Goal: Transaction & Acquisition: Purchase product/service

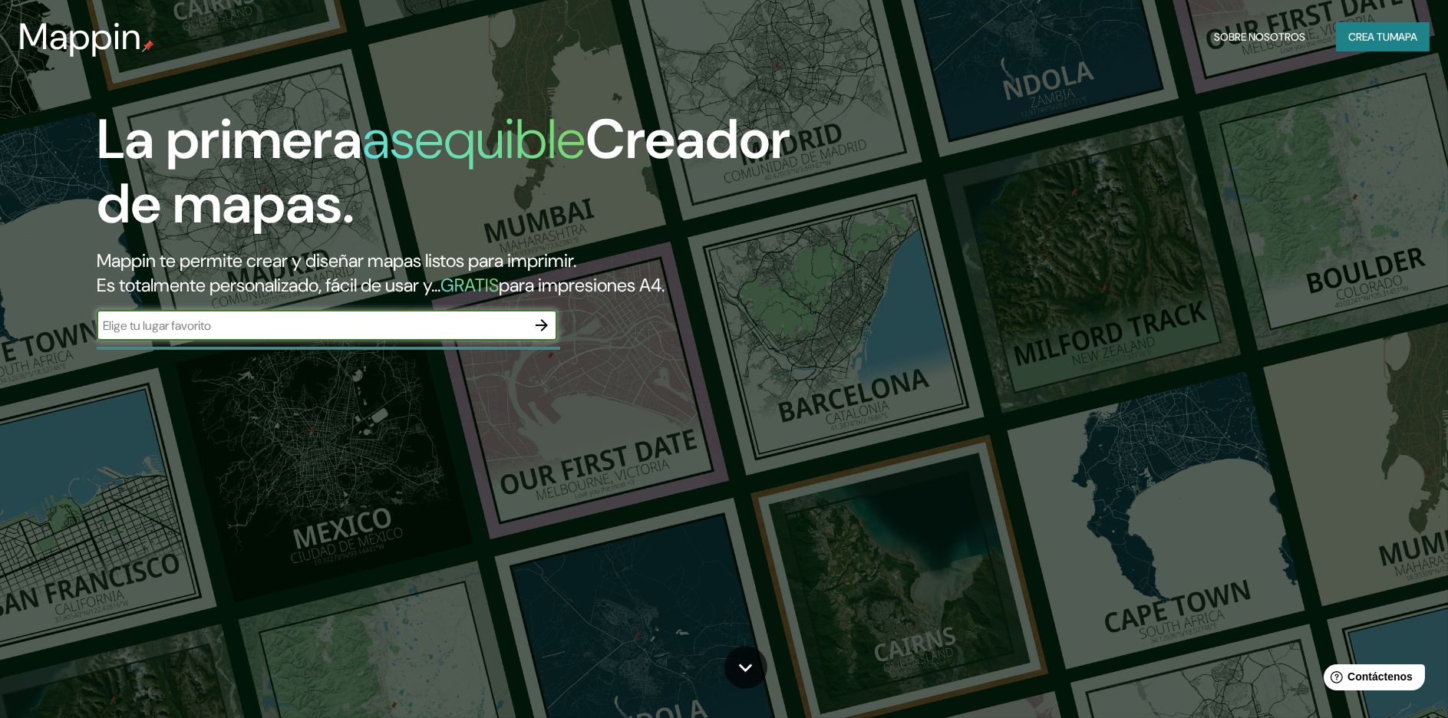
click at [251, 326] on input "text" at bounding box center [312, 326] width 430 height 18
click at [249, 334] on input "text" at bounding box center [312, 326] width 430 height 18
type input "[GEOGRAPHIC_DATA]"
click at [543, 324] on icon "button" at bounding box center [542, 325] width 18 height 18
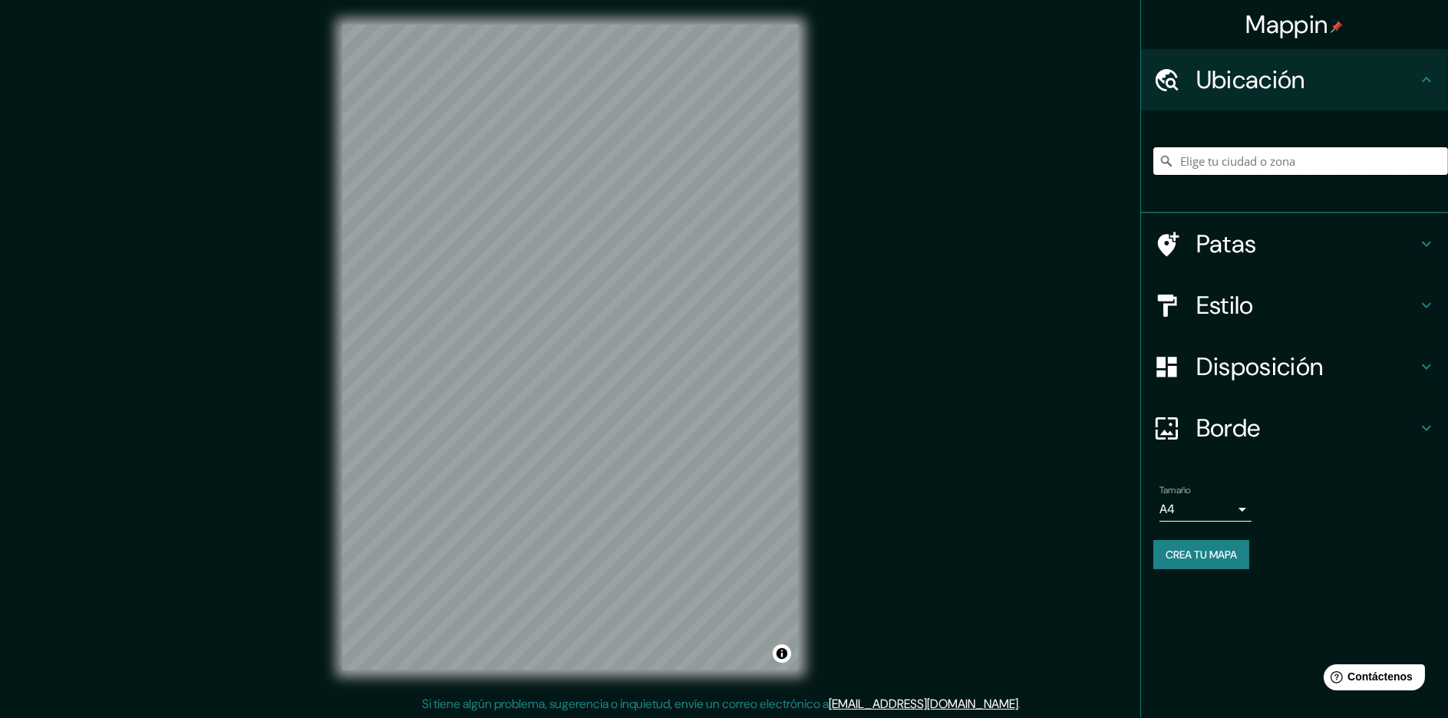
click at [1242, 162] on input "Elige tu ciudad o zona" at bounding box center [1300, 161] width 295 height 28
type input "Huancayo, [GEOGRAPHIC_DATA], [GEOGRAPHIC_DATA]"
click at [1258, 190] on div "[GEOGRAPHIC_DATA], [GEOGRAPHIC_DATA], [GEOGRAPHIC_DATA] [GEOGRAPHIC_DATA] Depar…" at bounding box center [1300, 161] width 295 height 77
click at [637, 315] on div "Mappin Ubicación Huancayo, [GEOGRAPHIC_DATA], [GEOGRAPHIC_DATA] [GEOGRAPHIC_DAT…" at bounding box center [724, 360] width 1448 height 720
drag, startPoint x: 841, startPoint y: 296, endPoint x: 1421, endPoint y: 558, distance: 635.8
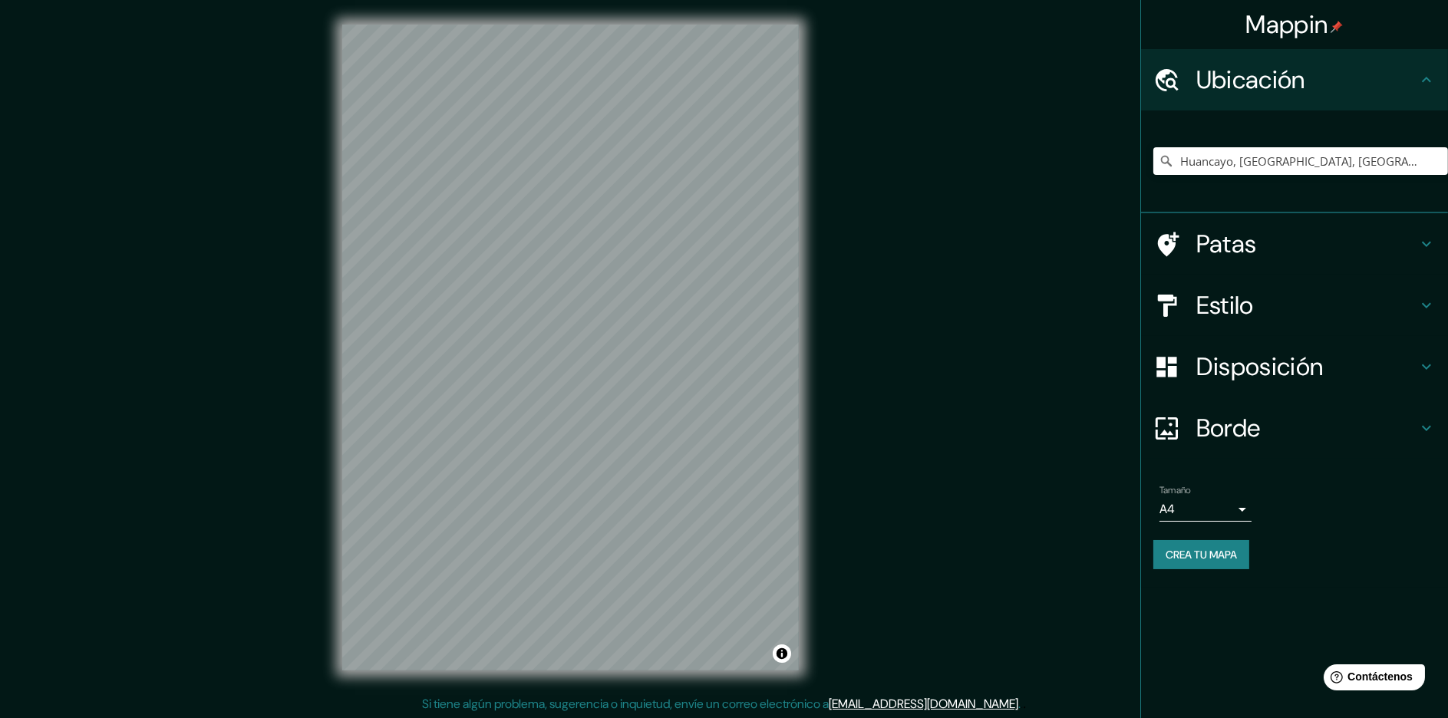
click at [1411, 64] on h4 "Ubicación" at bounding box center [1306, 79] width 221 height 31
click at [1257, 250] on h4 "Patas" at bounding box center [1306, 244] width 221 height 31
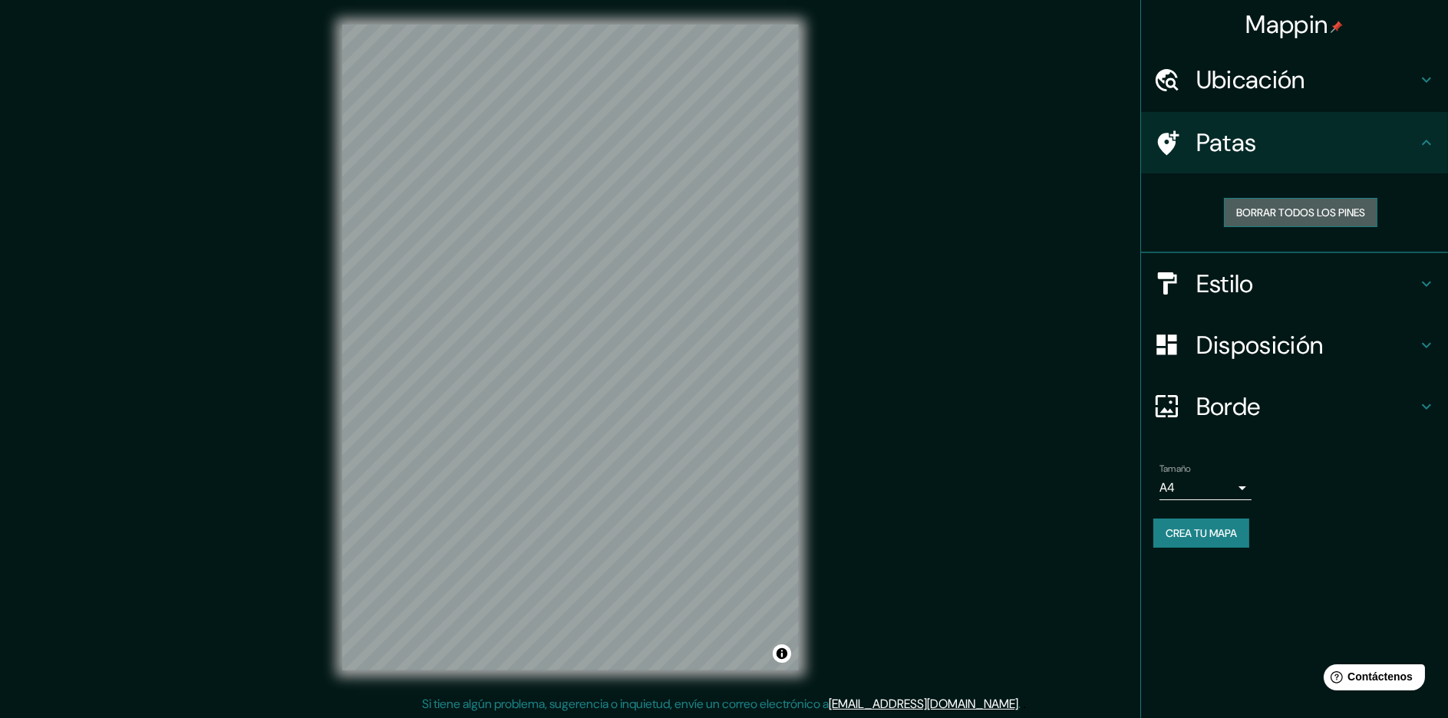
click at [1309, 215] on font "Borrar todos los pines" at bounding box center [1300, 213] width 129 height 14
click at [1266, 283] on h4 "Estilo" at bounding box center [1306, 284] width 221 height 31
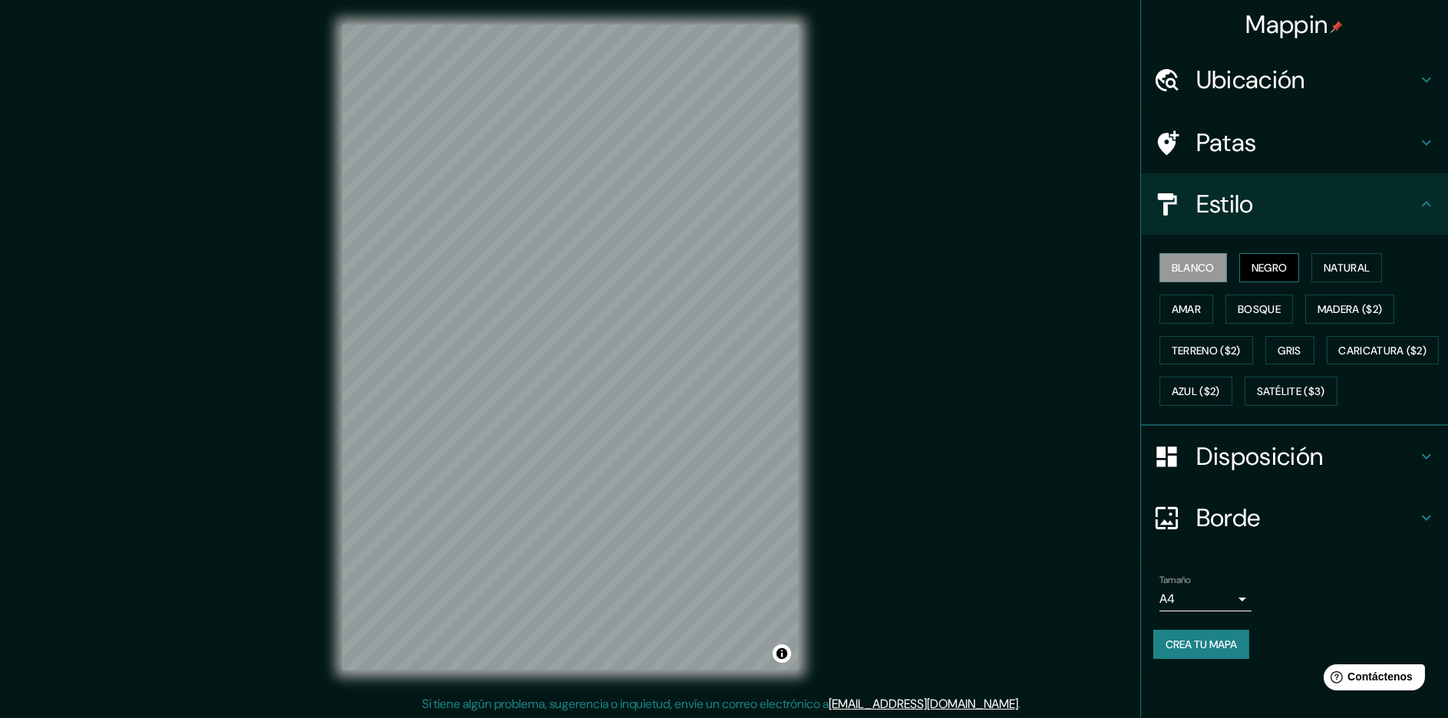
click at [1277, 264] on font "Negro" at bounding box center [1270, 268] width 36 height 14
click at [1366, 259] on font "Natural" at bounding box center [1347, 268] width 46 height 20
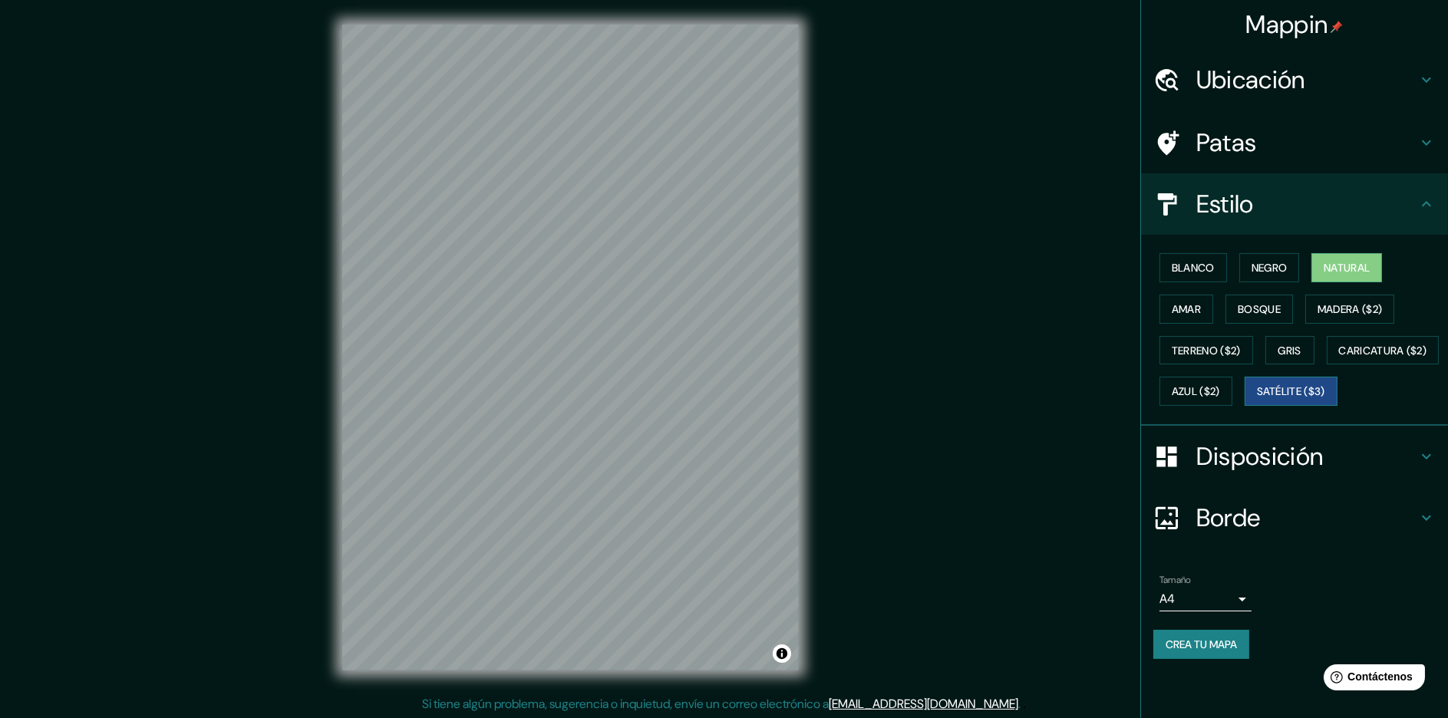
click at [1257, 399] on font "Satélite ($3)" at bounding box center [1291, 392] width 68 height 14
click at [1339, 358] on font "Caricatura ($2)" at bounding box center [1383, 351] width 88 height 14
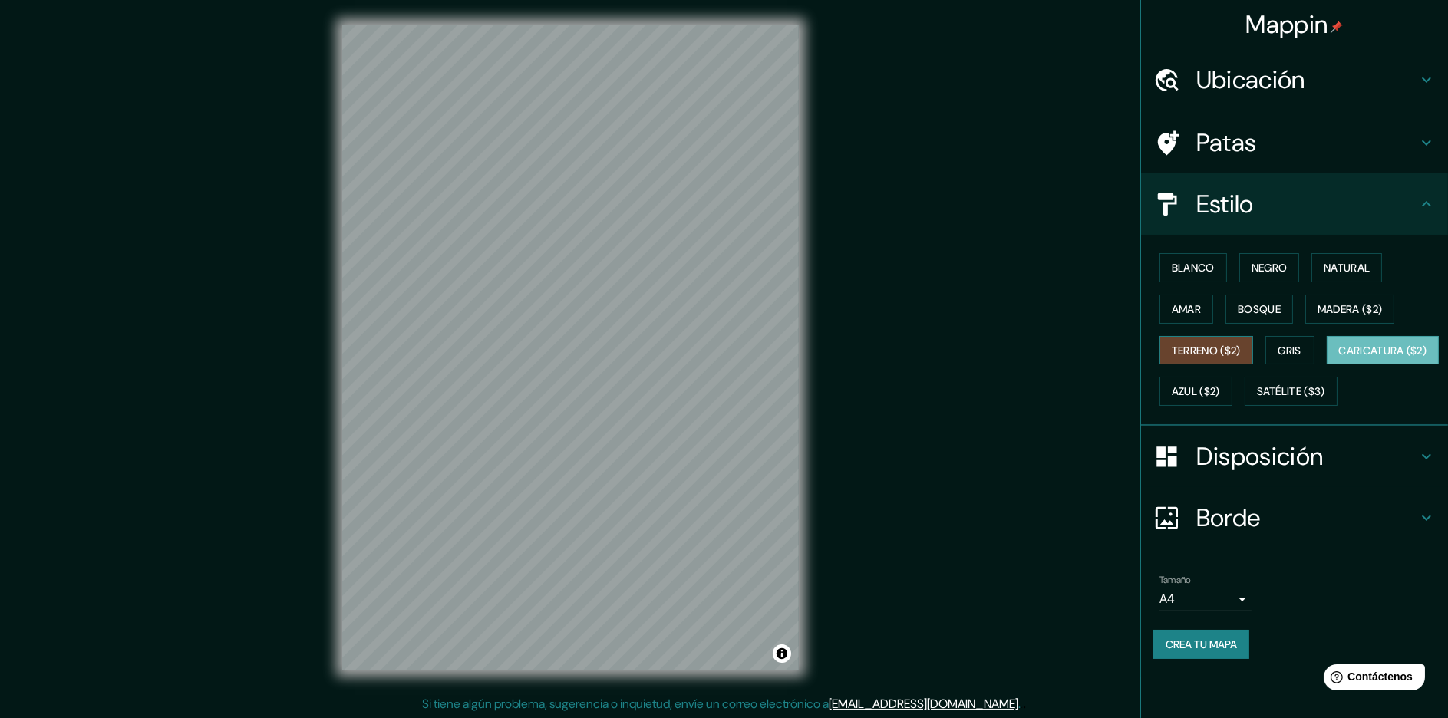
click at [1187, 345] on font "Terreno ($2)" at bounding box center [1206, 351] width 69 height 14
click at [1339, 358] on font "Caricatura ($2)" at bounding box center [1383, 351] width 88 height 14
click at [1297, 353] on font "Gris" at bounding box center [1290, 351] width 23 height 14
click at [1339, 358] on font "Caricatura ($2)" at bounding box center [1383, 351] width 88 height 14
click at [1362, 302] on font "Madera ($2)" at bounding box center [1350, 309] width 64 height 14
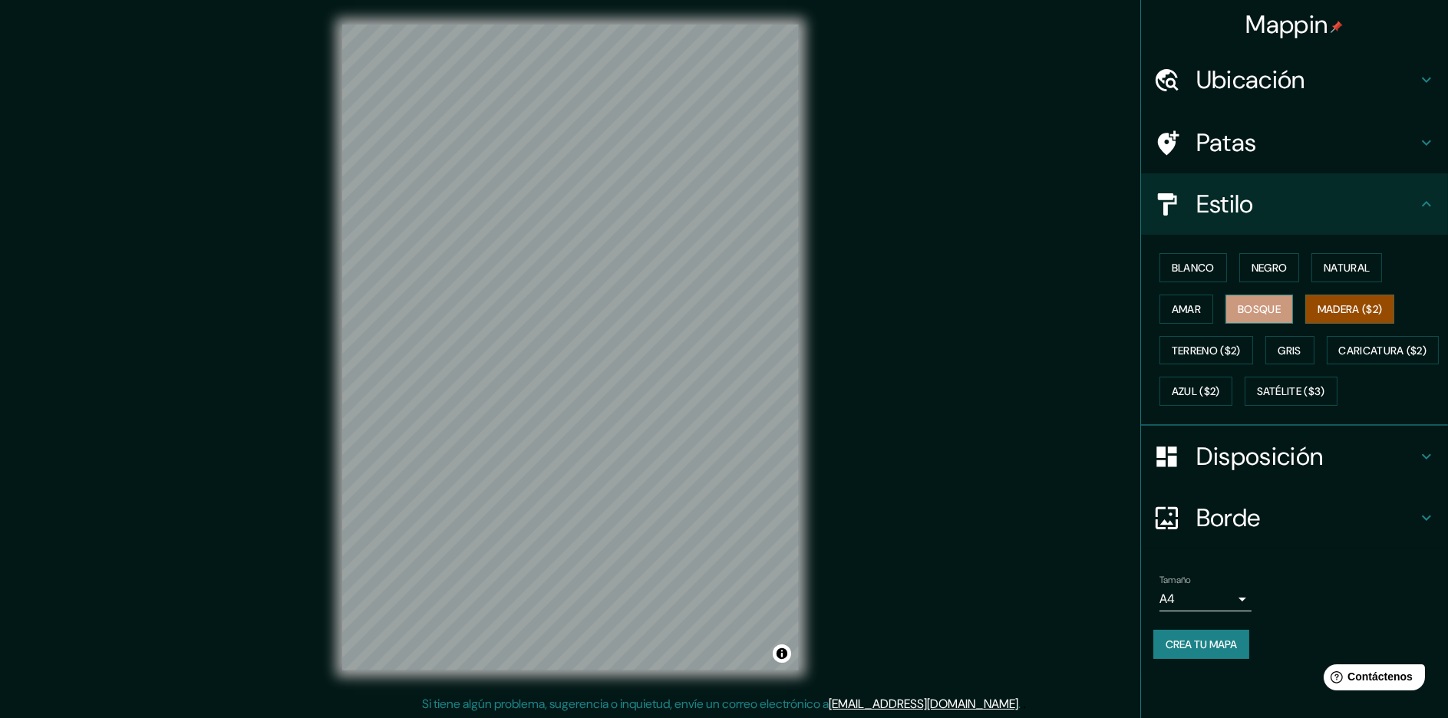
click at [1256, 309] on font "Bosque" at bounding box center [1259, 309] width 43 height 14
click at [1382, 302] on font "Madera ($2)" at bounding box center [1350, 309] width 64 height 14
click at [1200, 306] on font "Amar" at bounding box center [1186, 309] width 29 height 14
click at [1366, 264] on font "Natural" at bounding box center [1347, 268] width 46 height 14
click at [1272, 263] on font "Negro" at bounding box center [1270, 268] width 36 height 14
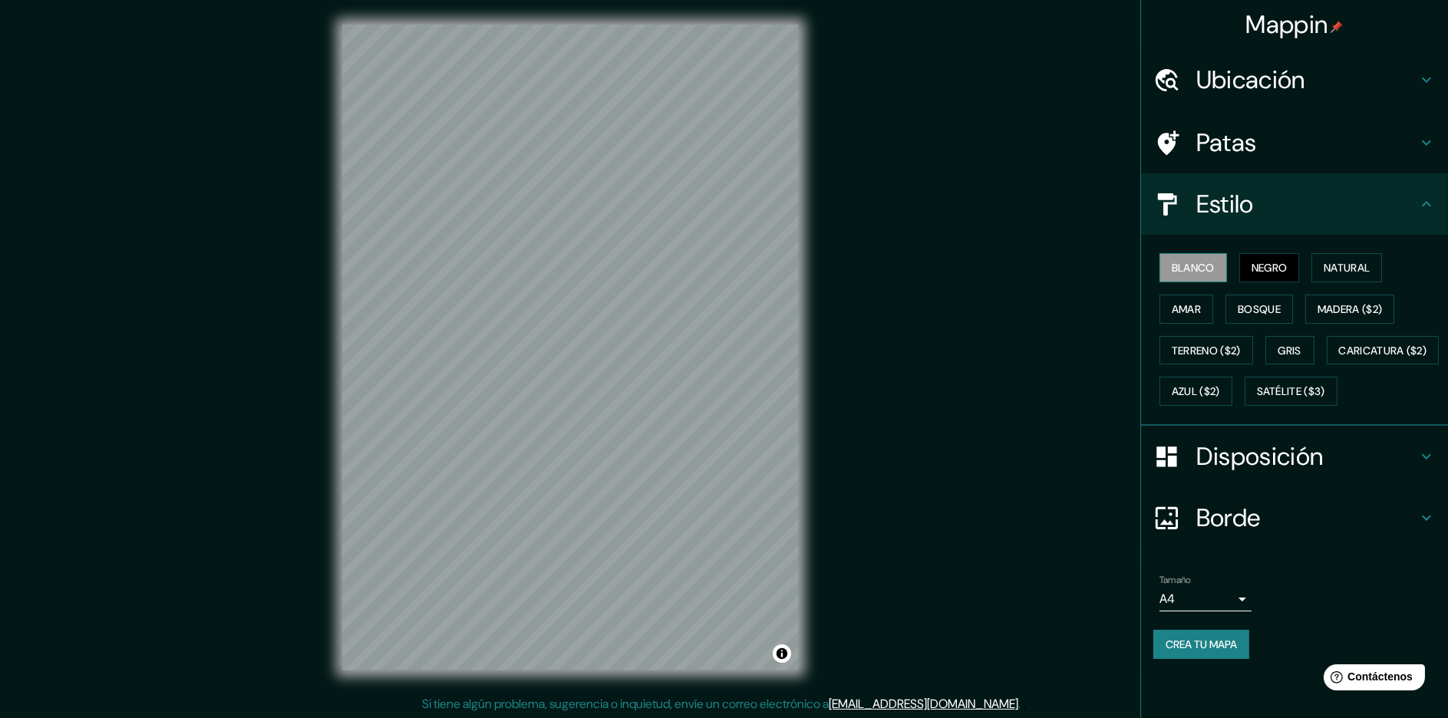
click at [1193, 264] on font "Blanco" at bounding box center [1193, 268] width 43 height 14
click at [1220, 391] on font "Azul ($2)" at bounding box center [1196, 392] width 48 height 14
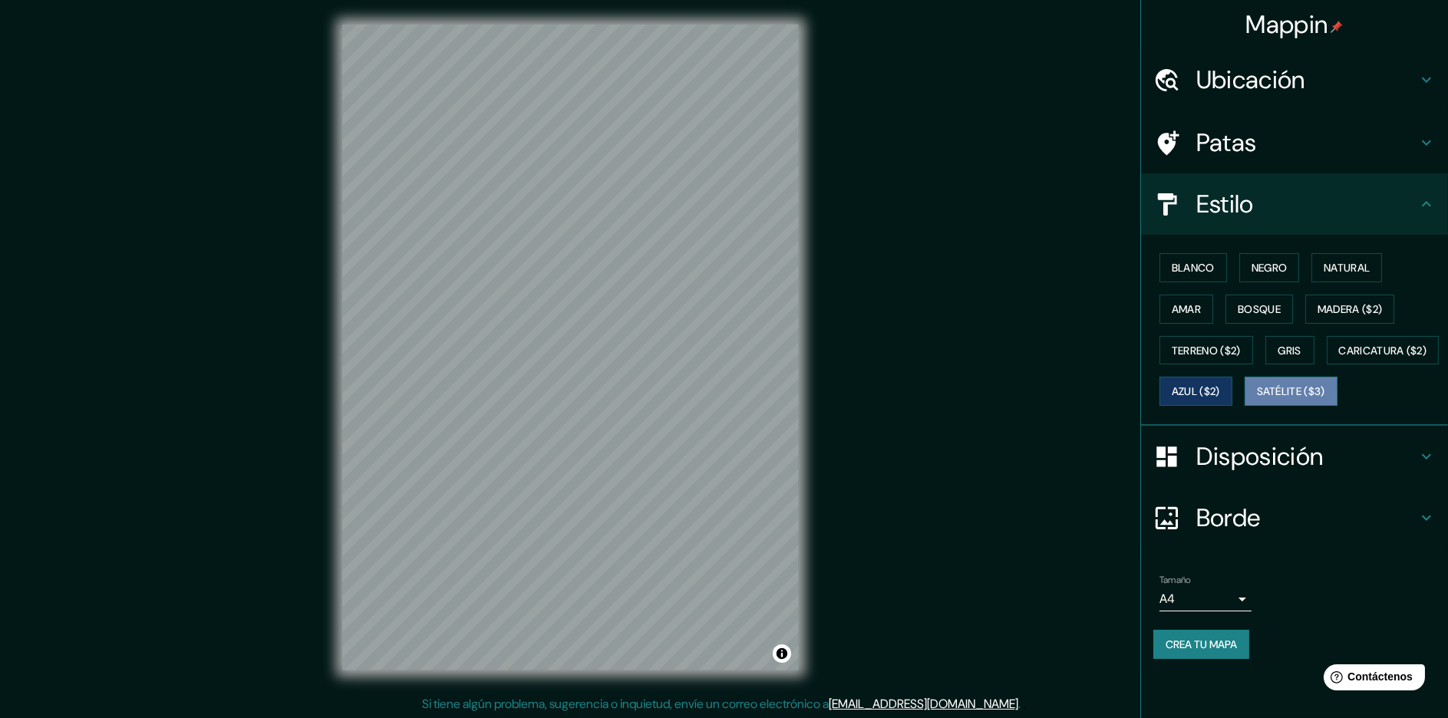
click at [1257, 399] on font "Satélite ($3)" at bounding box center [1291, 392] width 68 height 14
click at [1339, 358] on font "Caricatura ($2)" at bounding box center [1383, 351] width 88 height 14
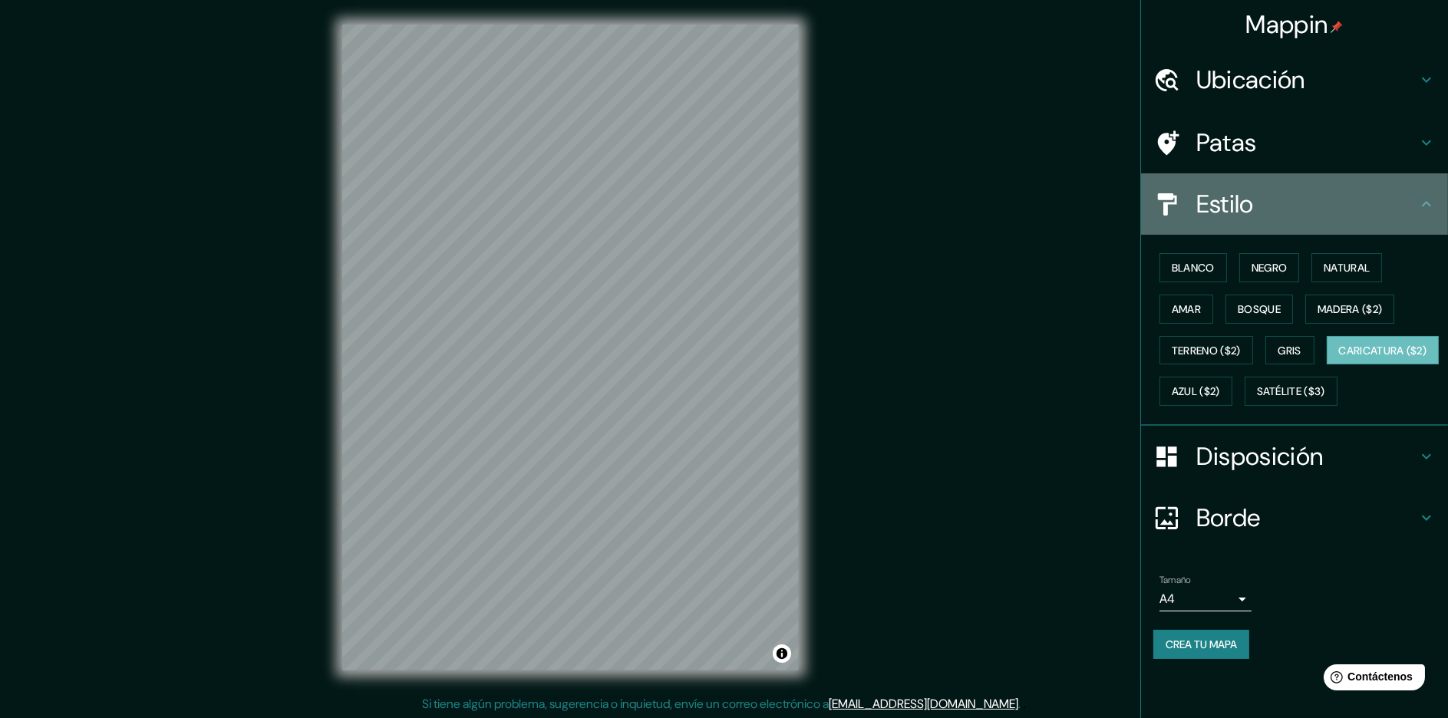
click at [1256, 193] on h4 "Estilo" at bounding box center [1306, 204] width 221 height 31
click at [1430, 198] on icon at bounding box center [1426, 204] width 18 height 18
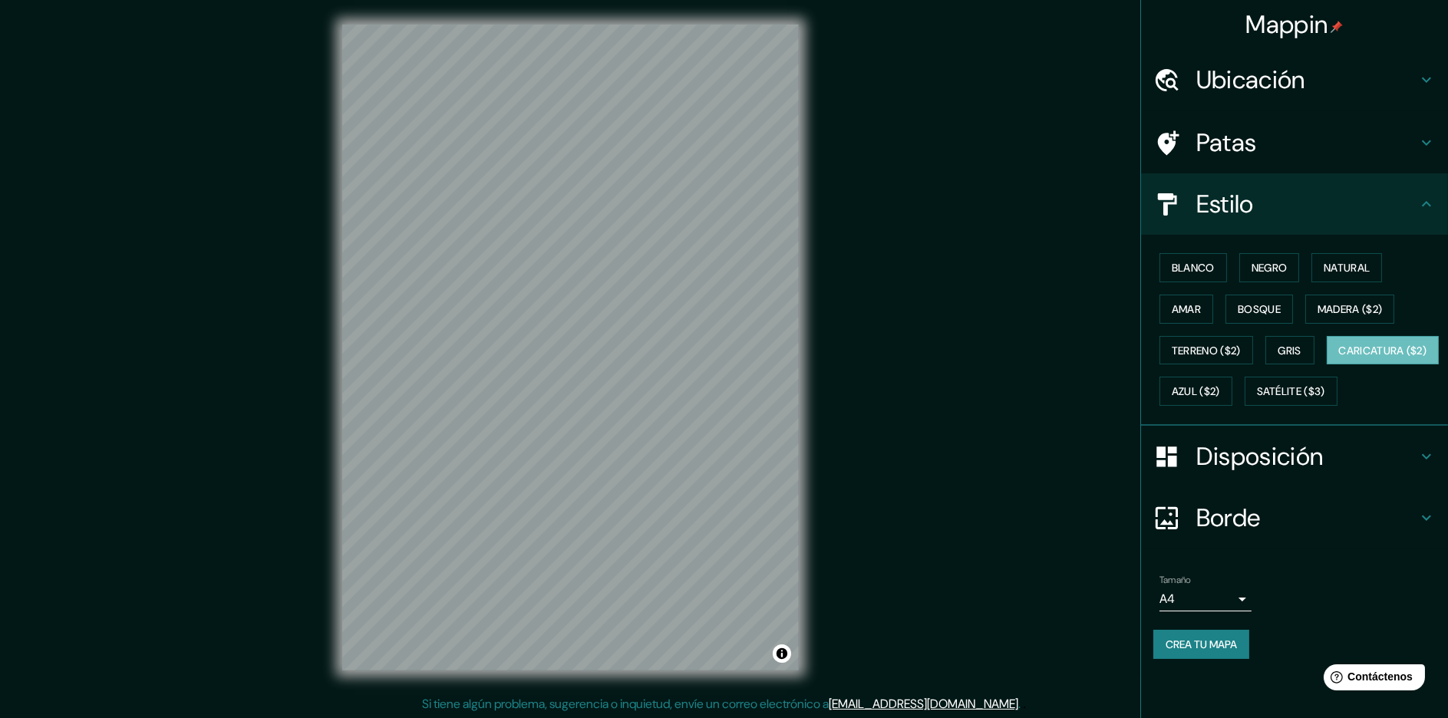
click at [1430, 198] on icon at bounding box center [1426, 204] width 18 height 18
click at [1332, 472] on h4 "Disposición" at bounding box center [1306, 456] width 221 height 31
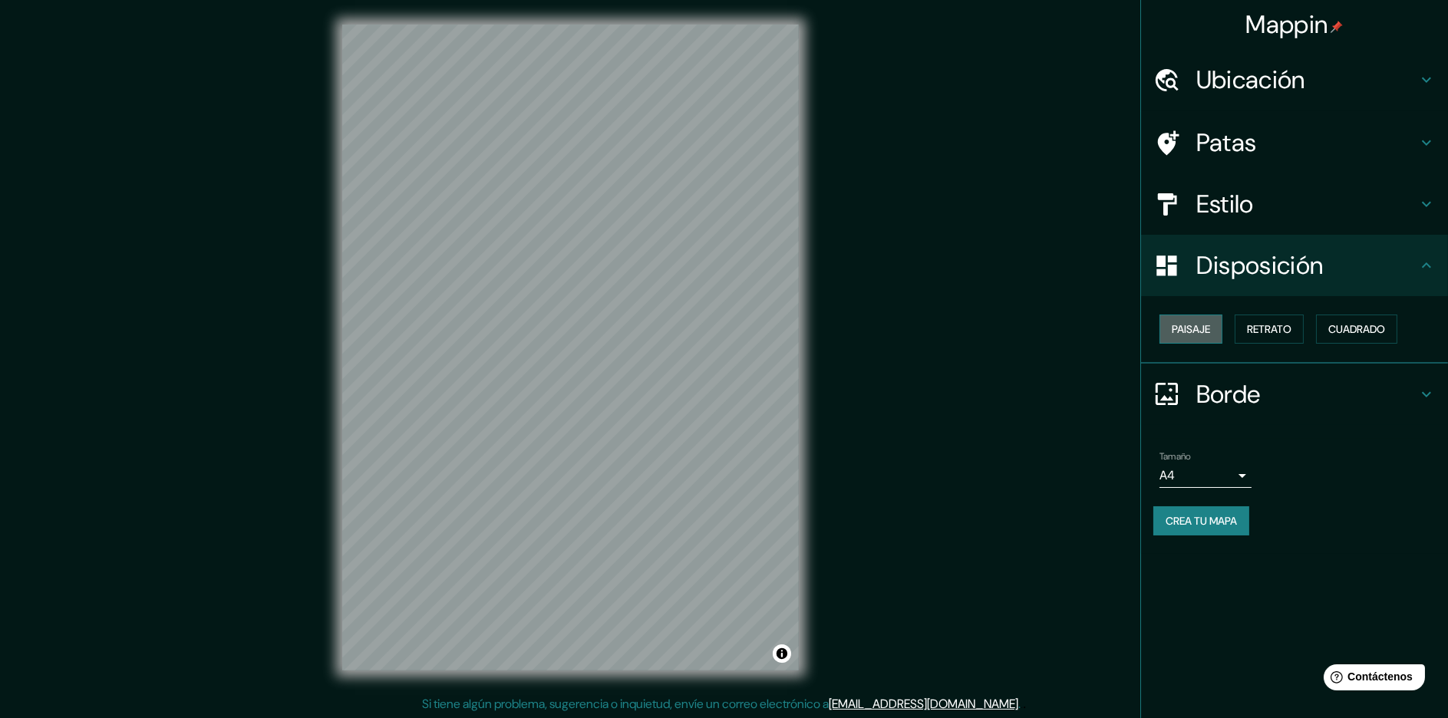
click at [1184, 328] on font "Paisaje" at bounding box center [1191, 329] width 38 height 14
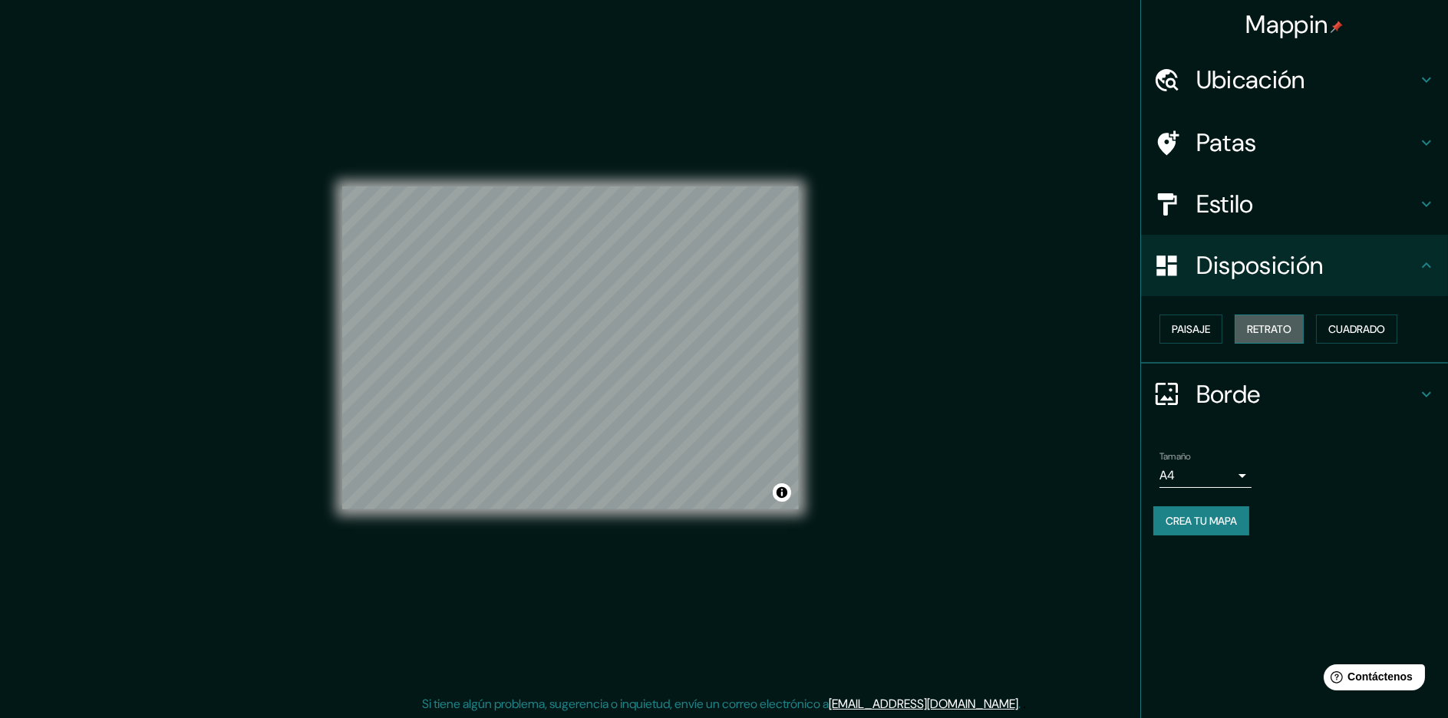
click at [1295, 322] on button "Retrato" at bounding box center [1269, 329] width 69 height 29
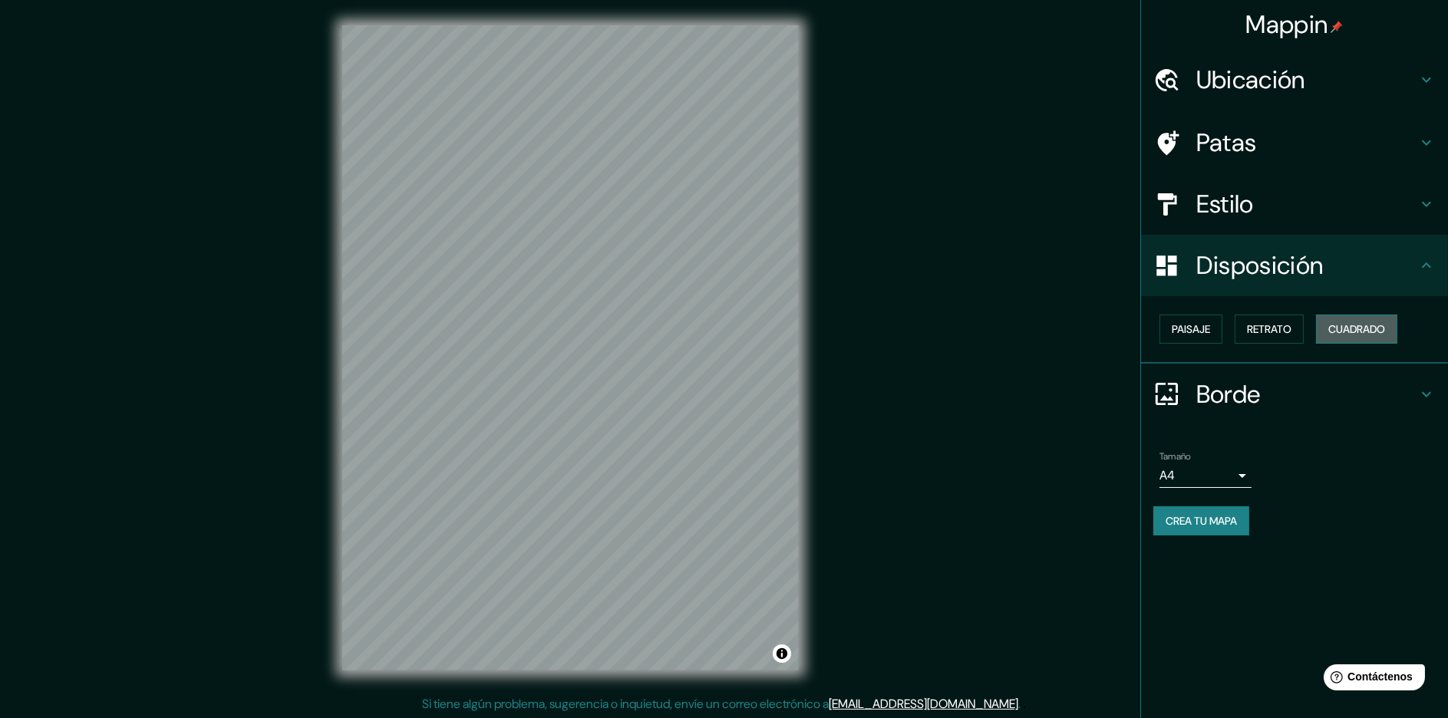
click at [1382, 322] on font "Cuadrado" at bounding box center [1356, 329] width 57 height 14
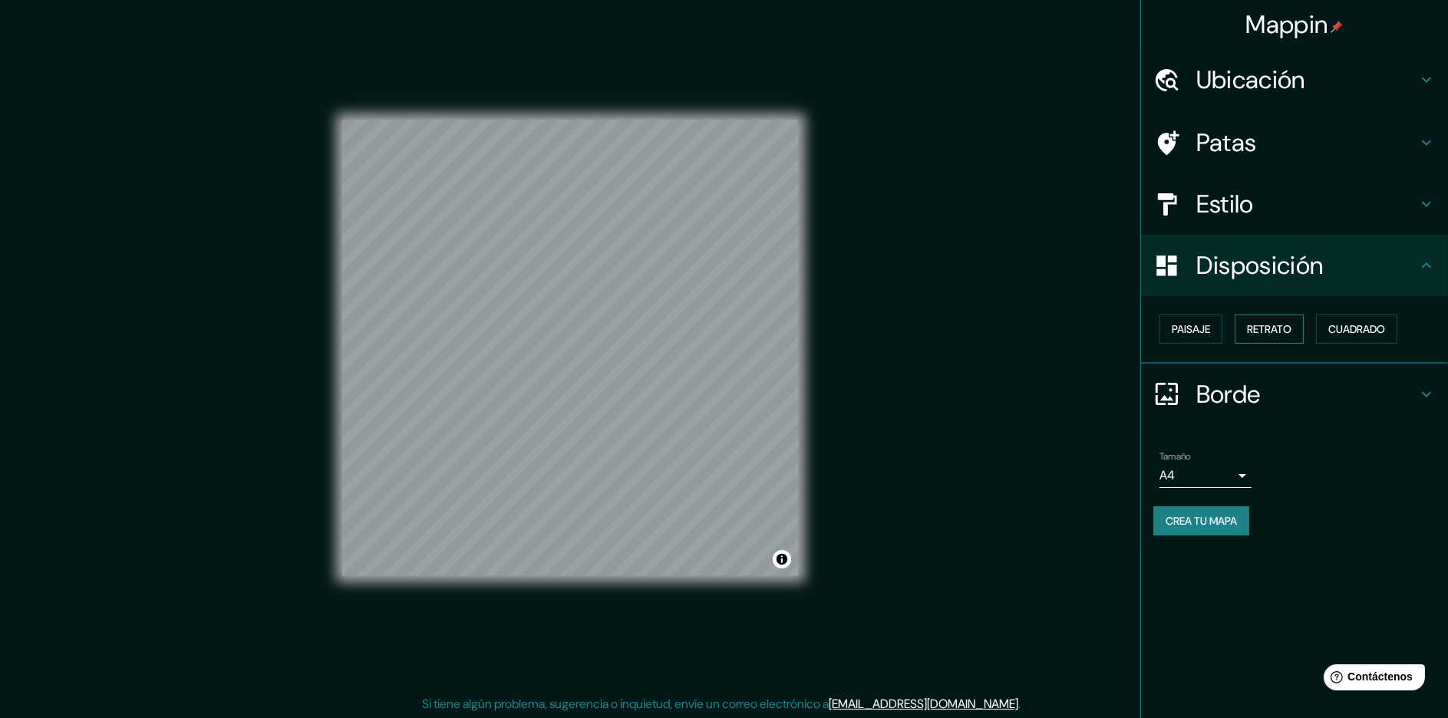
click at [1257, 335] on font "Retrato" at bounding box center [1269, 329] width 45 height 14
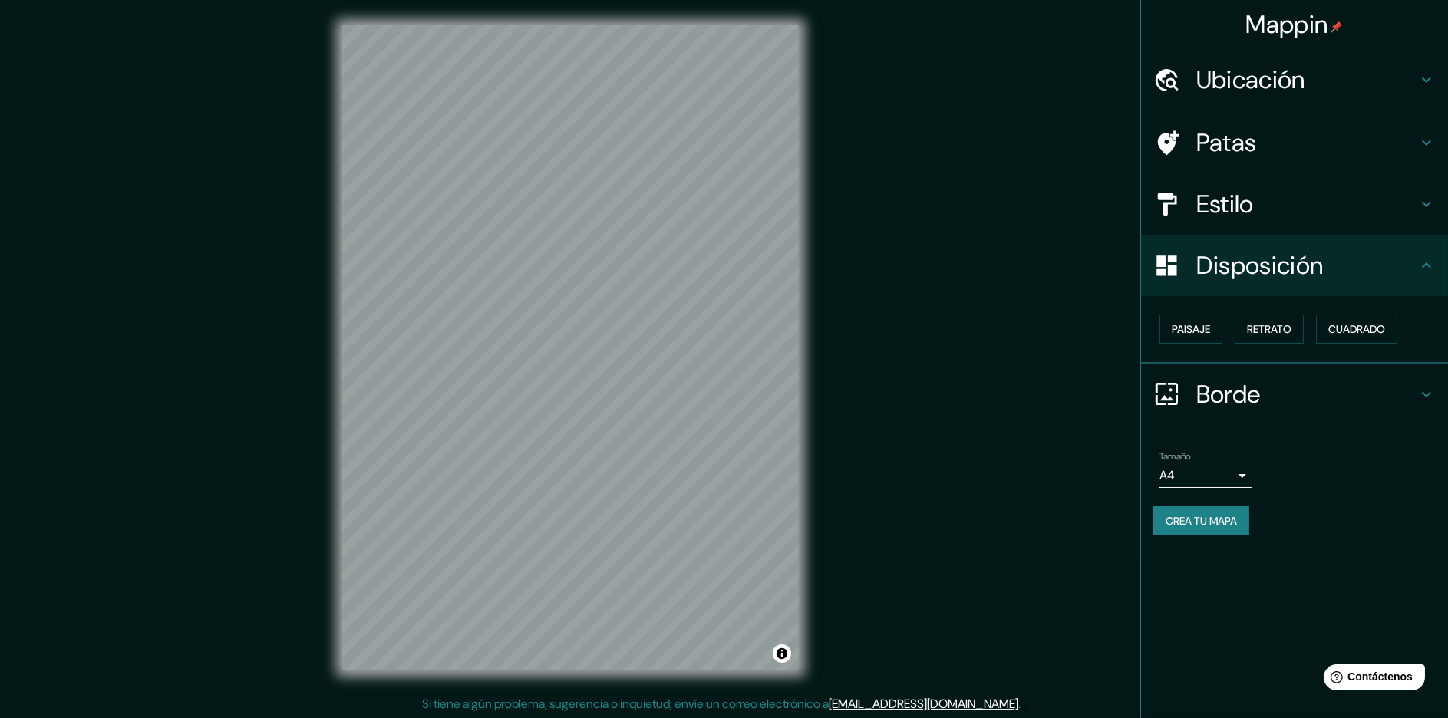
scroll to position [1, 0]
click at [1239, 479] on body "Mappin Ubicación Huancayo, [GEOGRAPHIC_DATA], [GEOGRAPHIC_DATA] [GEOGRAPHIC_DAT…" at bounding box center [724, 358] width 1448 height 718
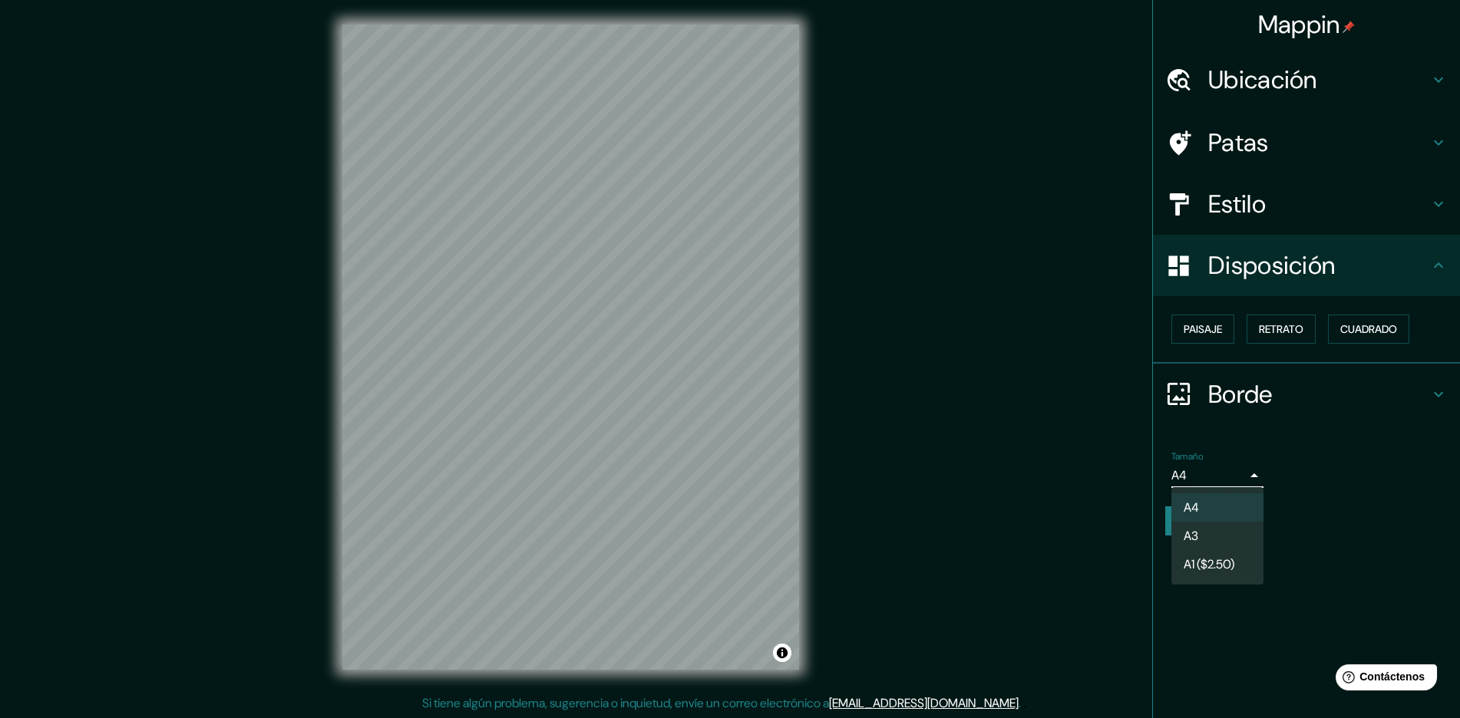
click at [1228, 524] on li "A3" at bounding box center [1217, 536] width 92 height 28
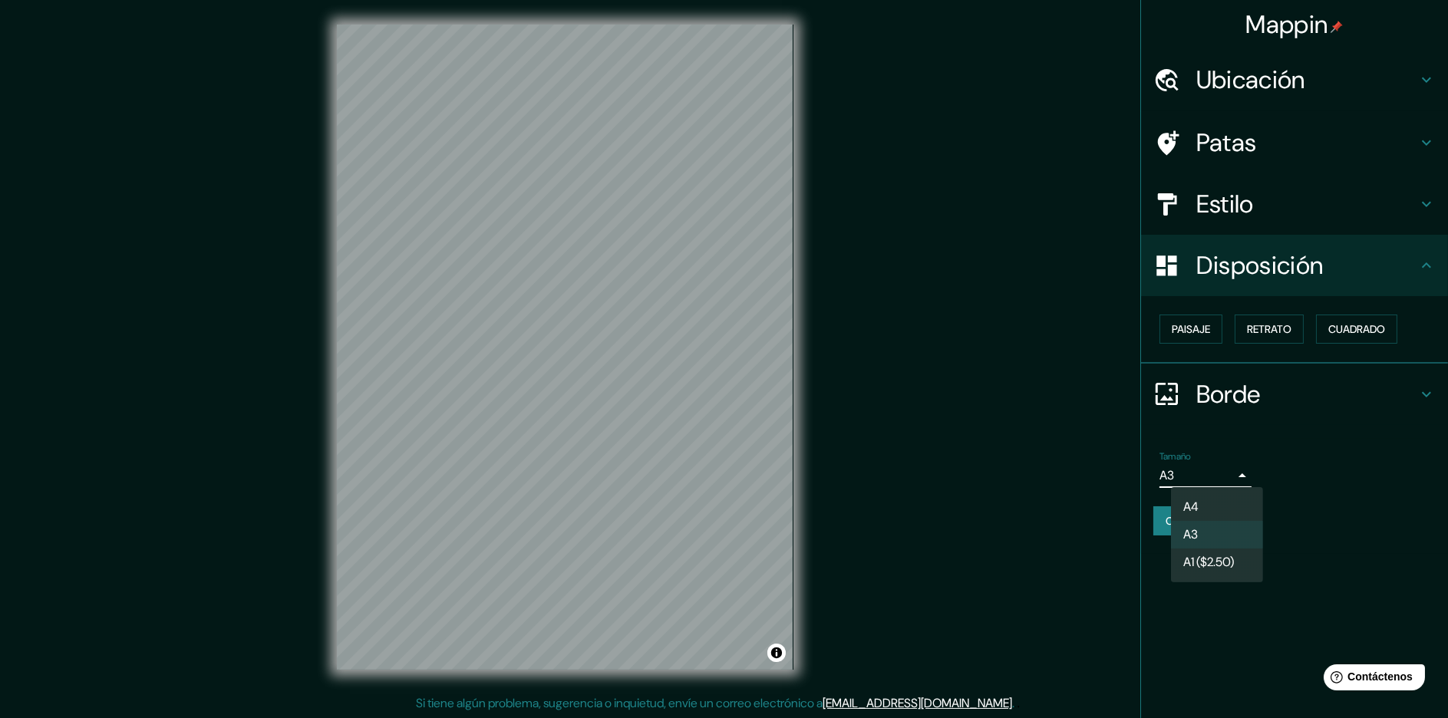
click at [1243, 477] on body "Mappin Ubicación Huancayo, [GEOGRAPHIC_DATA], [GEOGRAPHIC_DATA] [GEOGRAPHIC_DAT…" at bounding box center [724, 358] width 1448 height 718
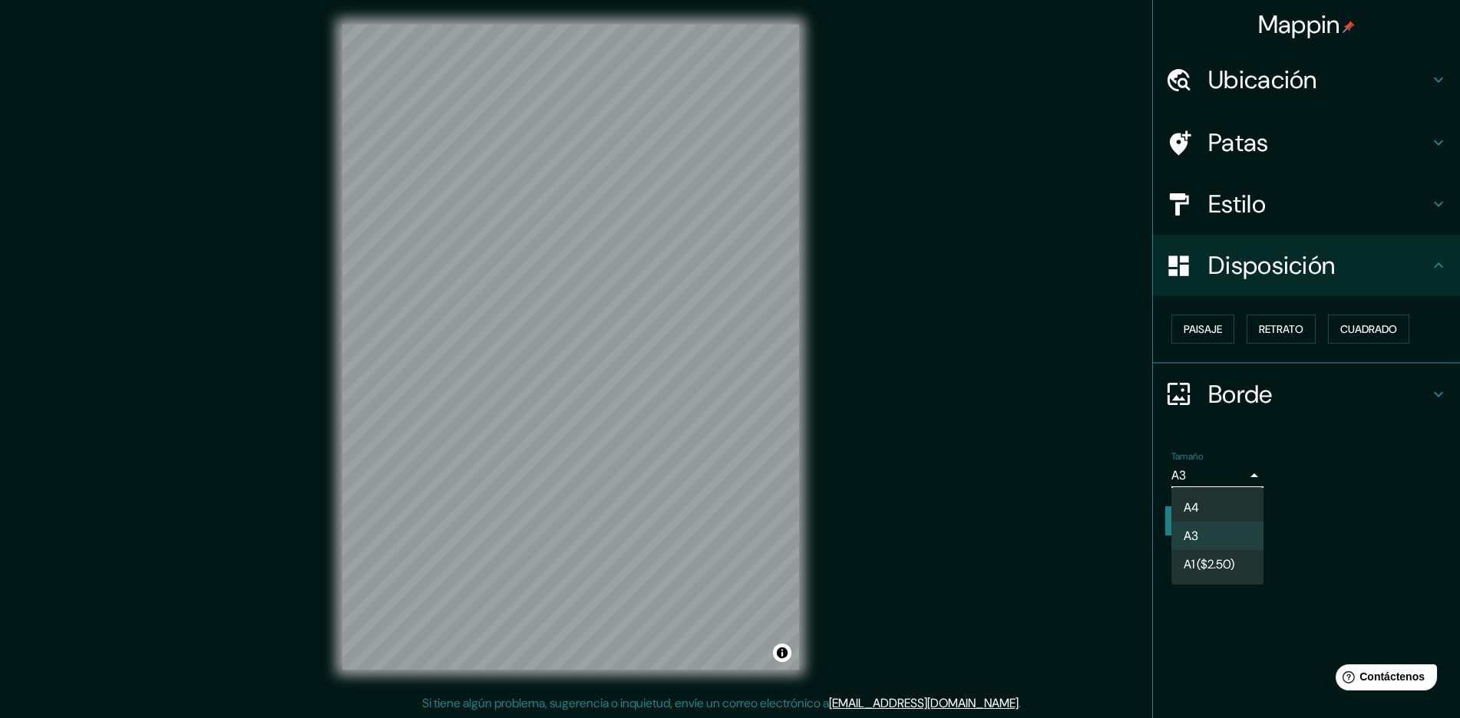
click at [1226, 556] on font "A1 ($2.50)" at bounding box center [1208, 564] width 51 height 16
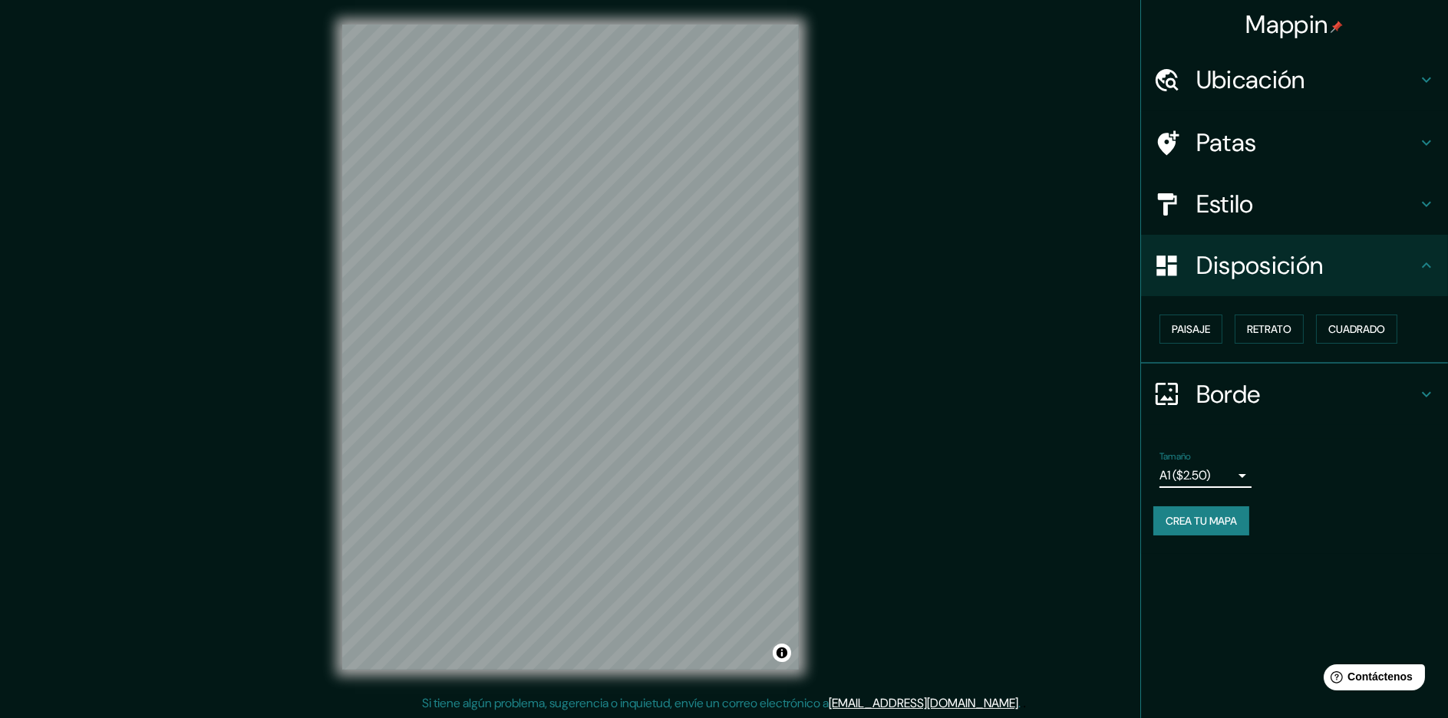
click at [1239, 470] on body "Mappin Ubicación Huancayo, [GEOGRAPHIC_DATA], [GEOGRAPHIC_DATA] [GEOGRAPHIC_DAT…" at bounding box center [724, 358] width 1448 height 718
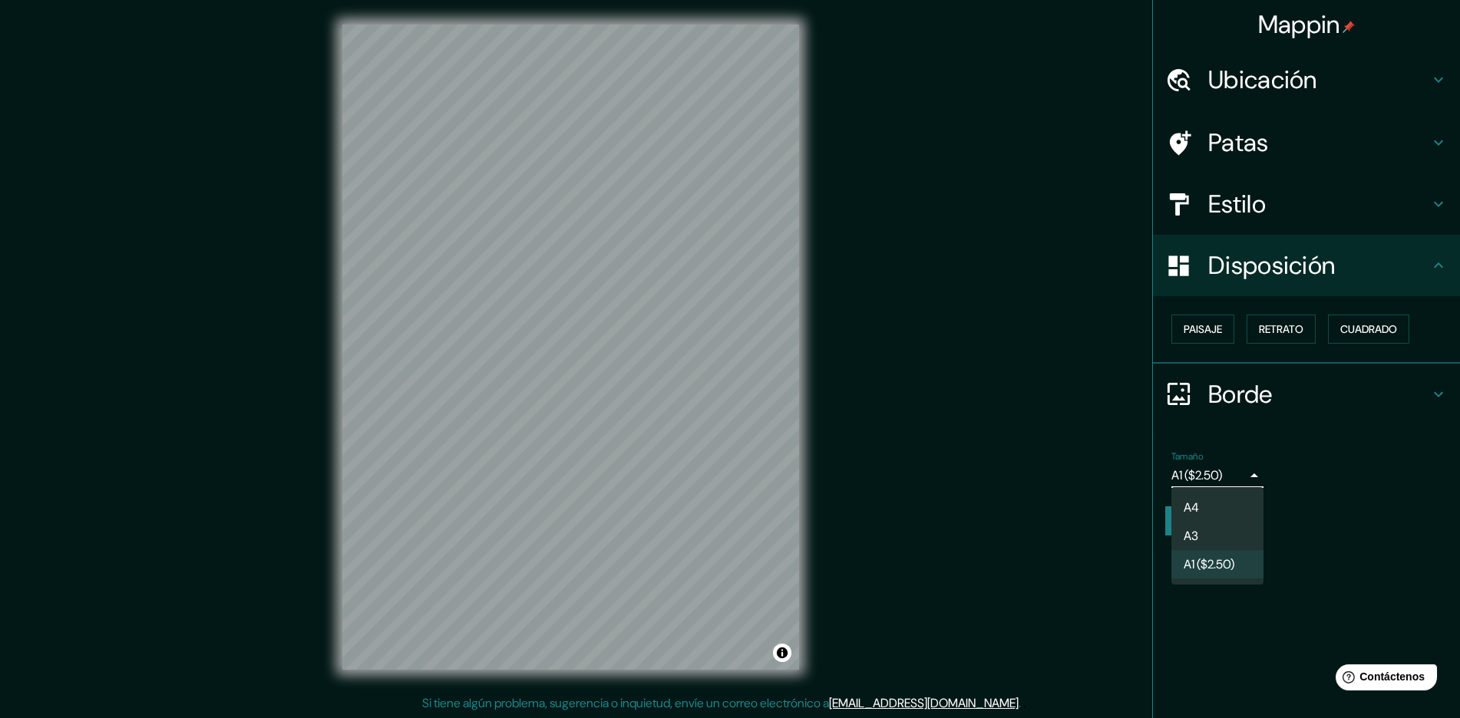
click at [1211, 500] on li "A4" at bounding box center [1217, 507] width 92 height 28
type input "single"
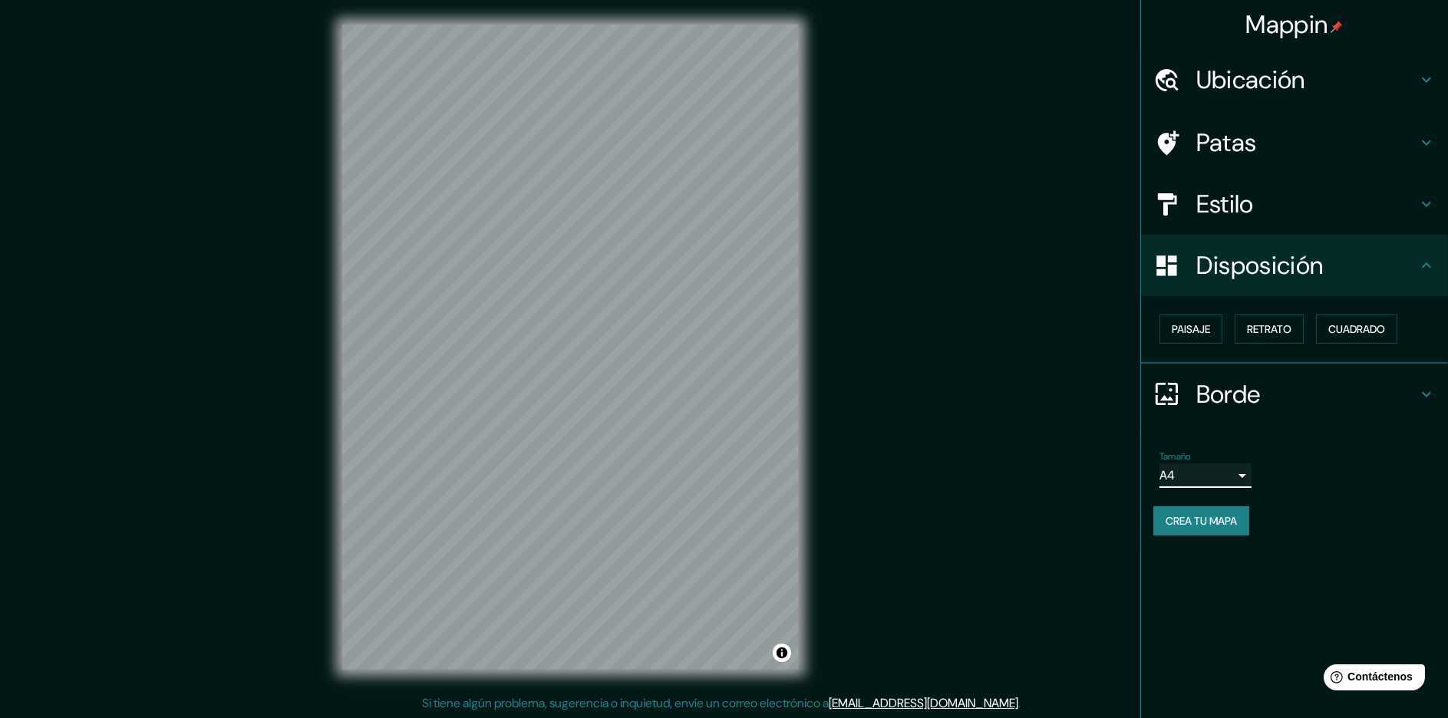
scroll to position [0, 0]
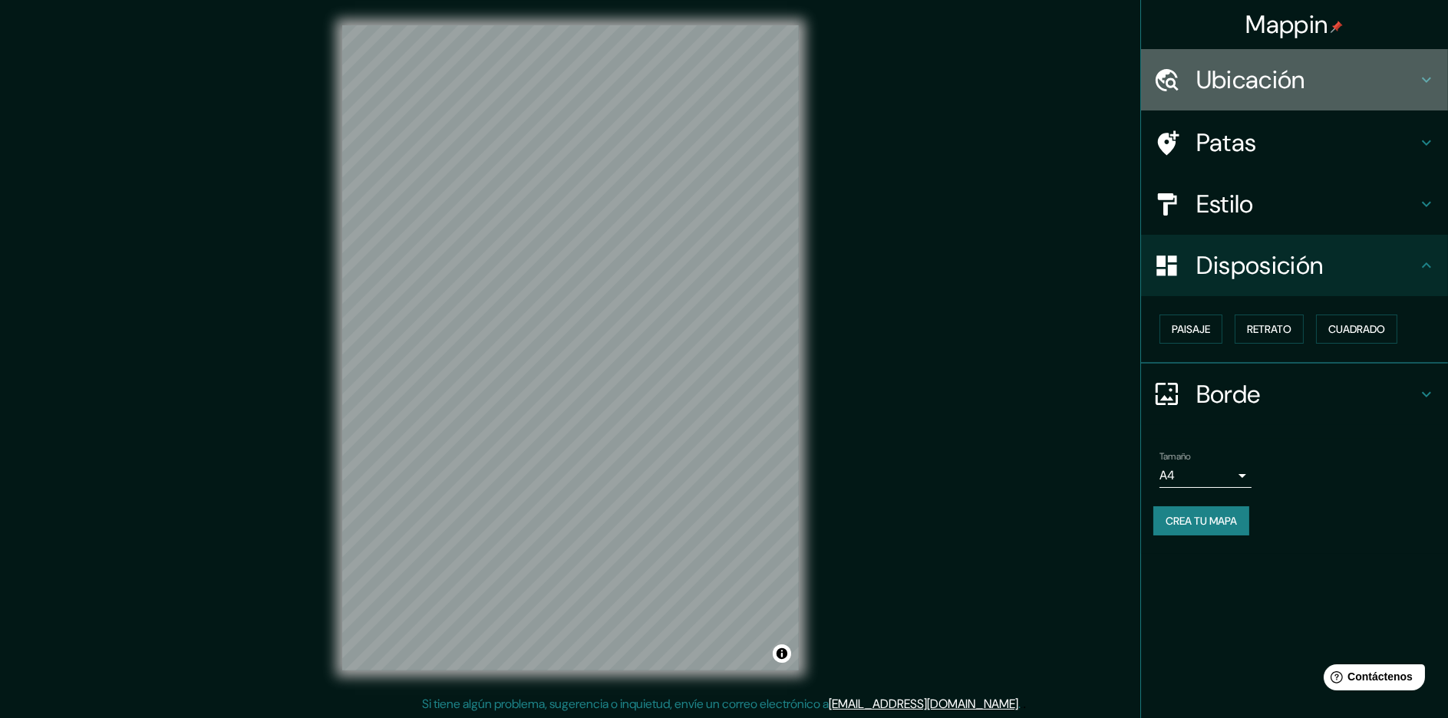
click at [1314, 74] on h4 "Ubicación" at bounding box center [1306, 79] width 221 height 31
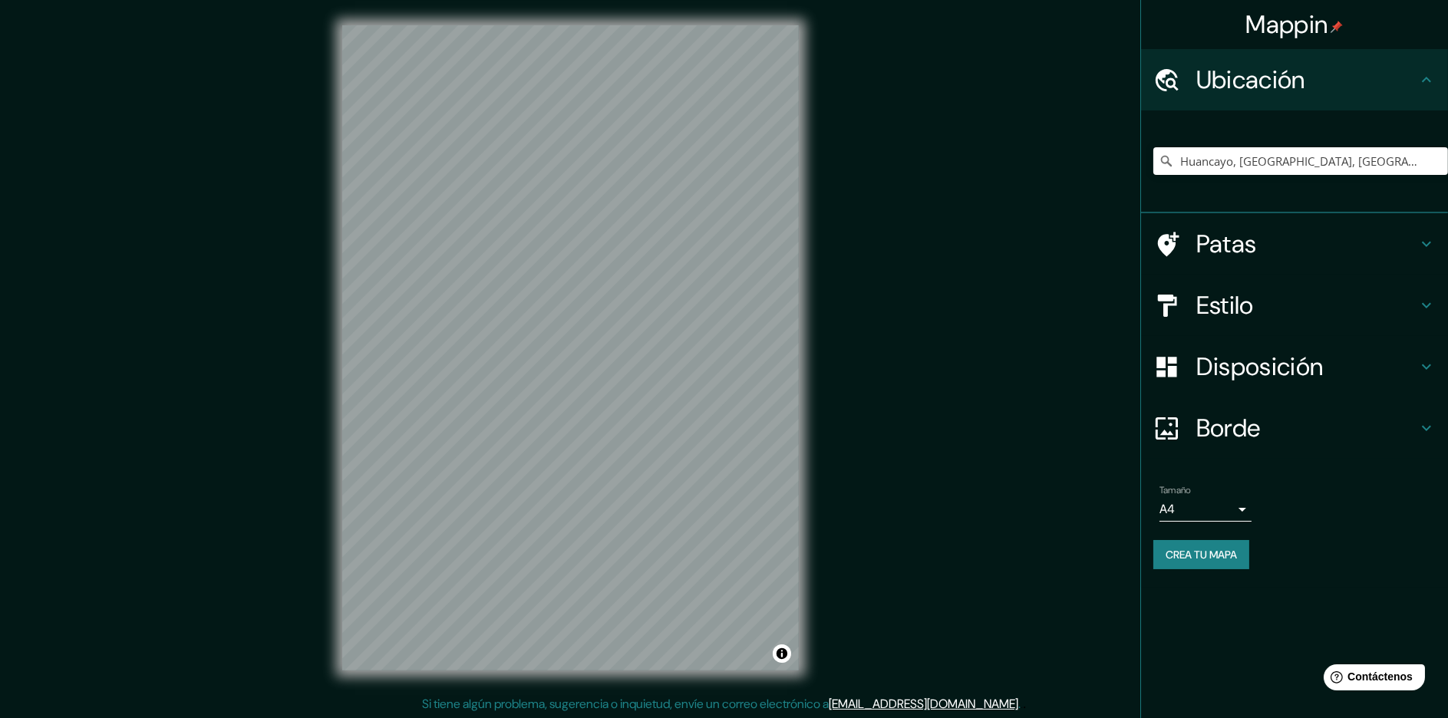
click at [1414, 83] on h4 "Ubicación" at bounding box center [1306, 79] width 221 height 31
click at [1303, 597] on div "Mappin Ubicación Huancayo, [GEOGRAPHIC_DATA], [GEOGRAPHIC_DATA] [GEOGRAPHIC_DAT…" at bounding box center [1294, 359] width 308 height 718
click at [1234, 249] on font "Patas" at bounding box center [1226, 244] width 61 height 32
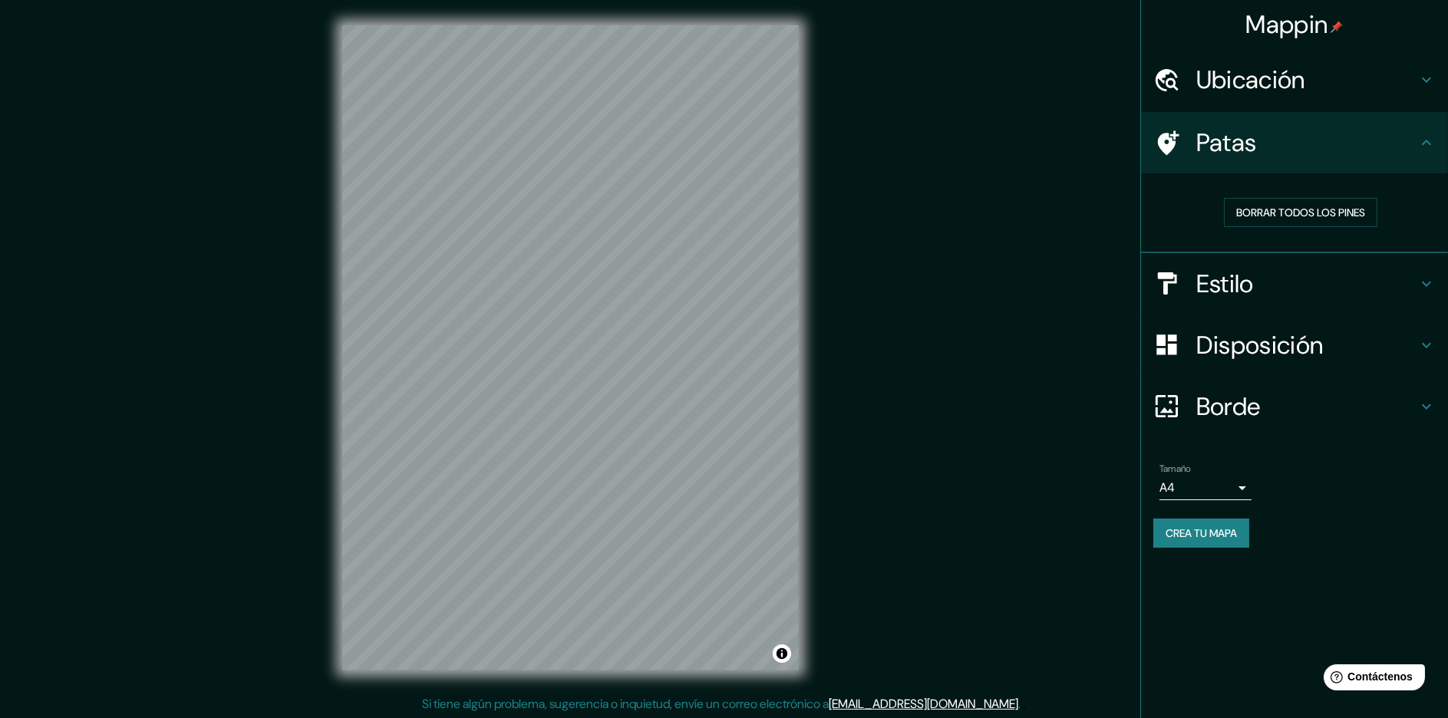
click at [1223, 293] on font "Estilo" at bounding box center [1225, 284] width 58 height 32
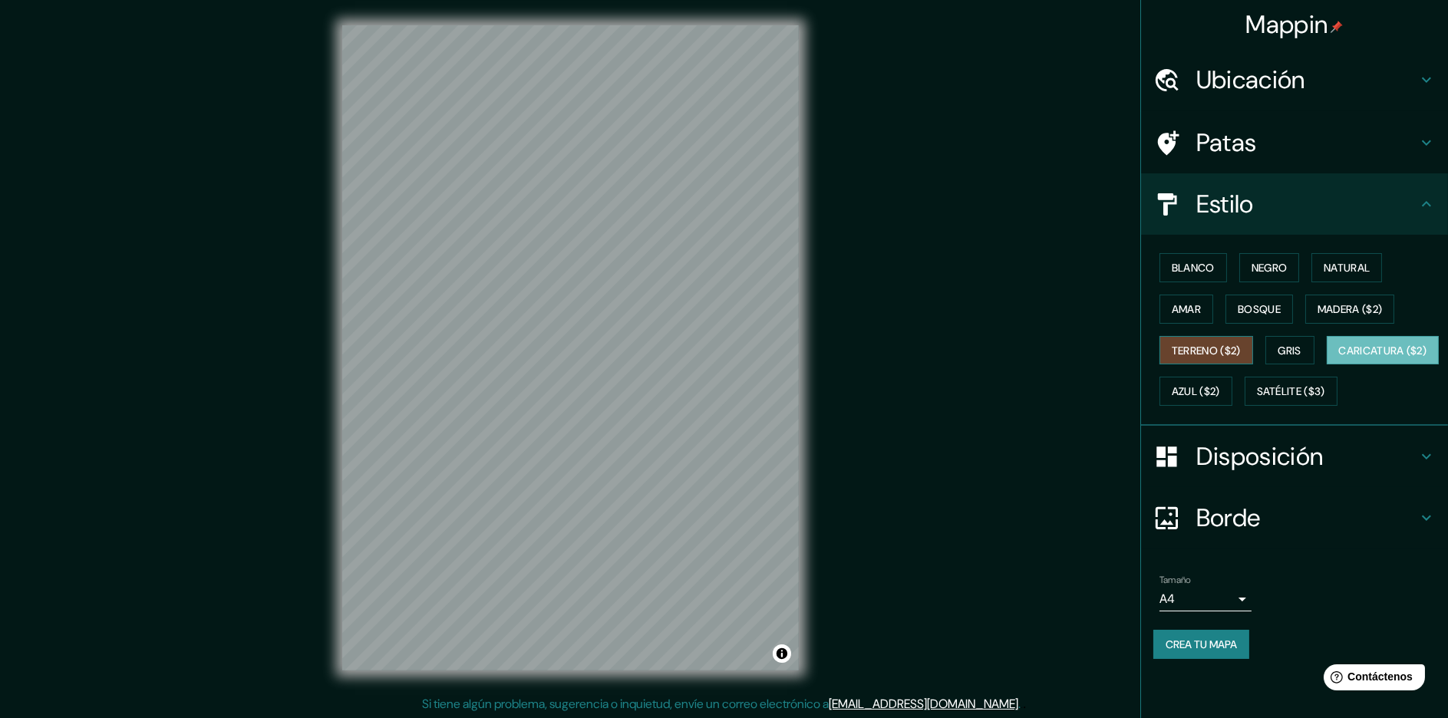
click at [1221, 341] on font "Terreno ($2)" at bounding box center [1206, 351] width 69 height 20
click at [1339, 358] on font "Caricatura ($2)" at bounding box center [1383, 351] width 88 height 14
click at [1257, 399] on font "Satélite ($3)" at bounding box center [1291, 392] width 68 height 14
click at [1339, 358] on font "Caricatura ($2)" at bounding box center [1383, 351] width 88 height 14
click at [1257, 399] on font "Satélite ($3)" at bounding box center [1291, 392] width 68 height 14
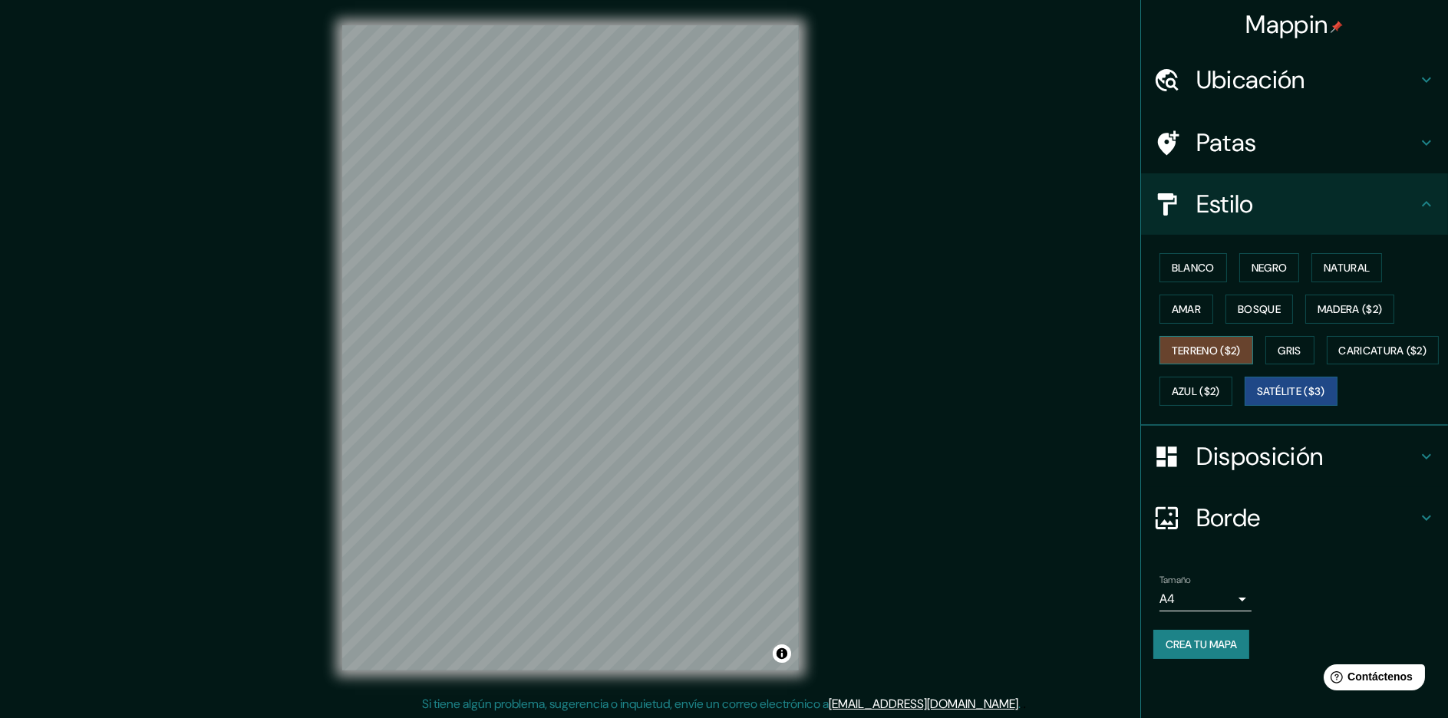
click at [1213, 341] on font "Terreno ($2)" at bounding box center [1206, 351] width 69 height 20
click at [1279, 267] on font "Negro" at bounding box center [1270, 268] width 36 height 14
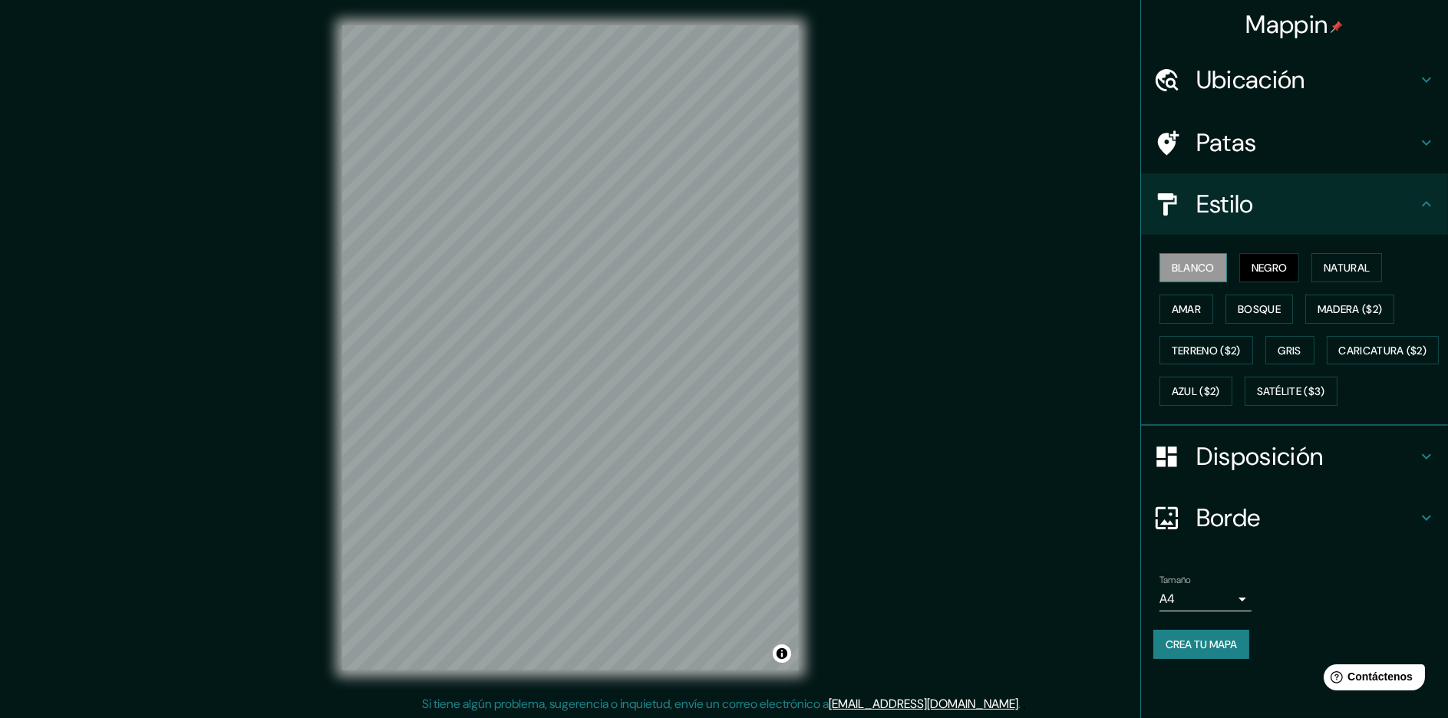
click at [1198, 259] on font "Blanco" at bounding box center [1193, 268] width 43 height 20
drag, startPoint x: 1012, startPoint y: 619, endPoint x: 880, endPoint y: 753, distance: 188.3
drag, startPoint x: 880, startPoint y: 753, endPoint x: 975, endPoint y: 208, distance: 553.1
click at [975, 208] on div "Mappin Ubicación Huancayo, [GEOGRAPHIC_DATA], [GEOGRAPHIC_DATA] [GEOGRAPHIC_DAT…" at bounding box center [724, 360] width 1448 height 720
click at [1257, 399] on font "Satélite ($3)" at bounding box center [1291, 392] width 68 height 14
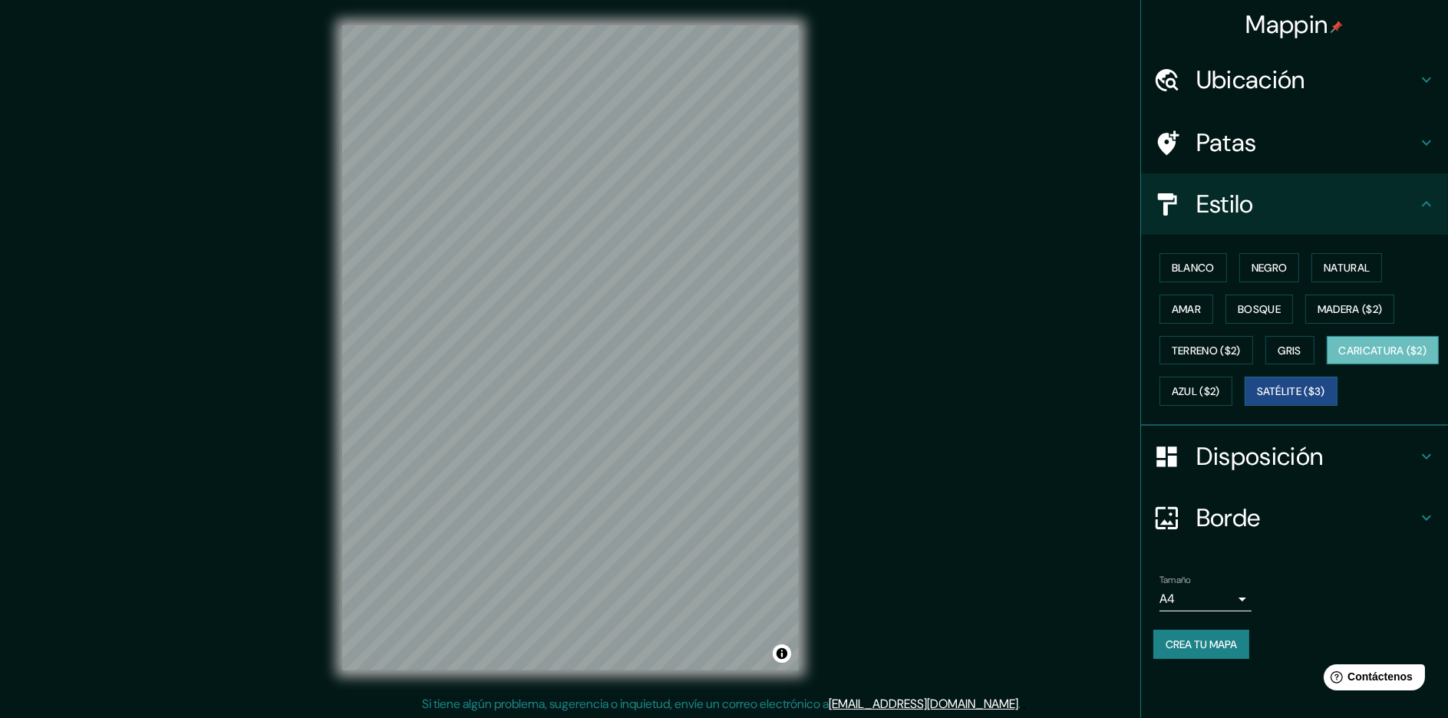
click at [1339, 361] on font "Caricatura ($2)" at bounding box center [1383, 351] width 88 height 20
